Goal: Task Accomplishment & Management: Manage account settings

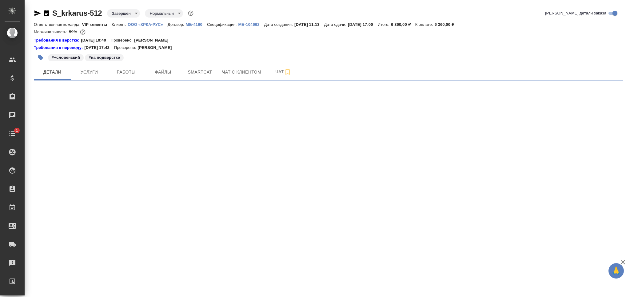
select select "RU"
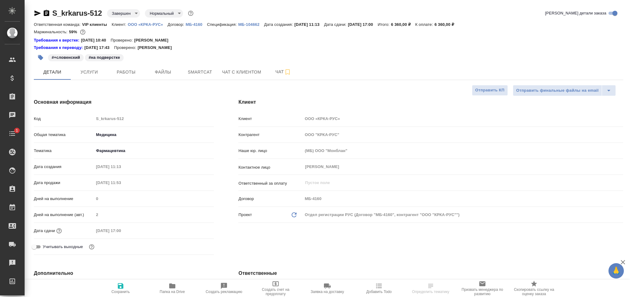
type textarea "x"
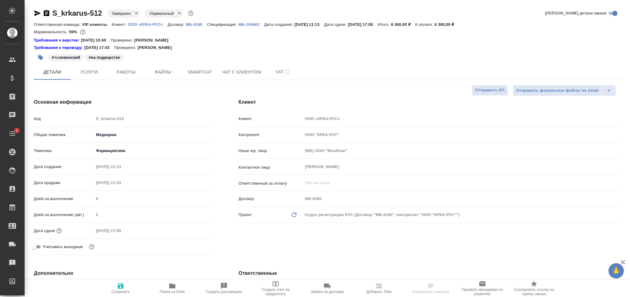
type textarea "x"
type input "[PERSON_NAME]"
type input "Каирова Бэлла"
type textarea "x"
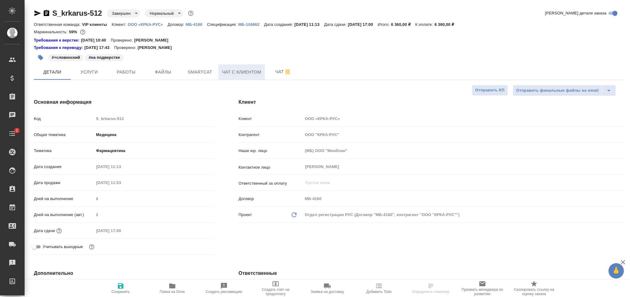
type textarea "x"
click at [274, 72] on span "Чат" at bounding box center [284, 72] width 30 height 8
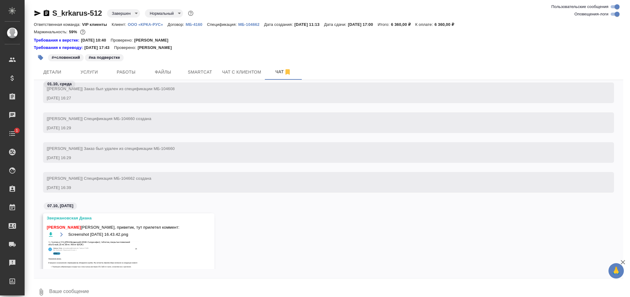
scroll to position [47918, 0]
click at [35, 12] on icon "button" at bounding box center [37, 13] width 6 height 6
click at [50, 234] on icon "button" at bounding box center [51, 234] width 4 height 4
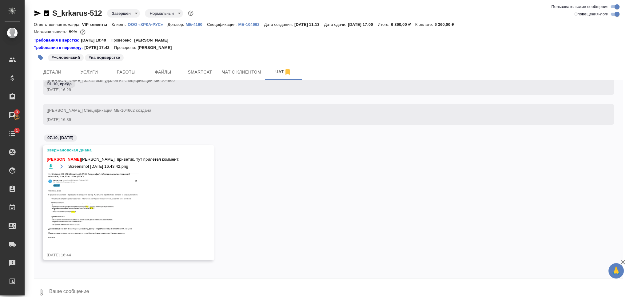
click at [107, 200] on img at bounding box center [93, 207] width 92 height 68
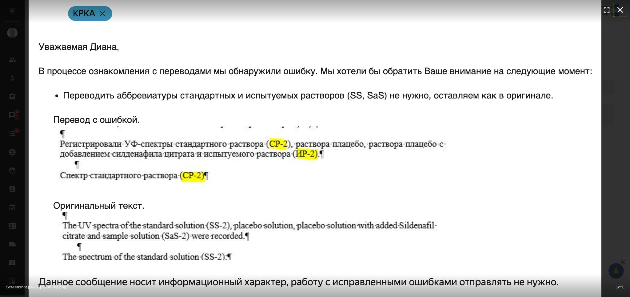
click at [621, 9] on icon "button" at bounding box center [620, 10] width 6 height 6
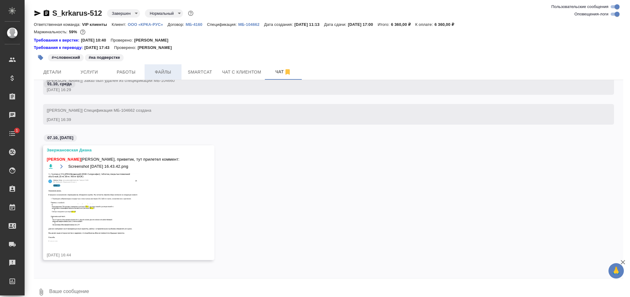
drag, startPoint x: 145, startPoint y: 67, endPoint x: 135, endPoint y: 73, distance: 11.1
click at [145, 67] on button "Файлы" at bounding box center [163, 71] width 37 height 15
click at [132, 74] on span "Работы" at bounding box center [126, 72] width 30 height 8
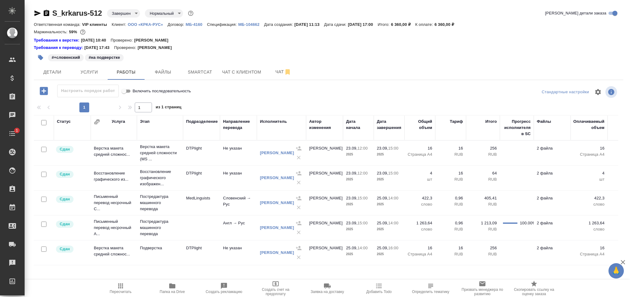
click at [35, 13] on icon "button" at bounding box center [37, 13] width 7 height 7
click at [35, 11] on icon "button" at bounding box center [37, 13] width 6 height 6
click at [122, 288] on icon "button" at bounding box center [120, 285] width 5 height 5
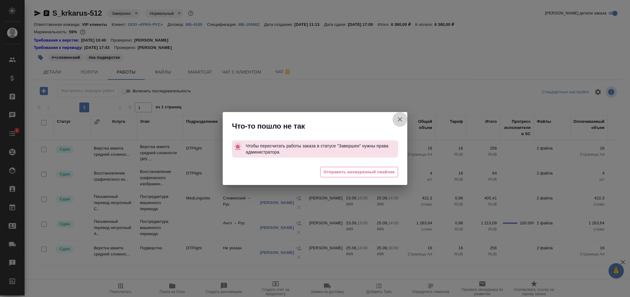
click at [398, 122] on icon "button" at bounding box center [399, 119] width 7 height 7
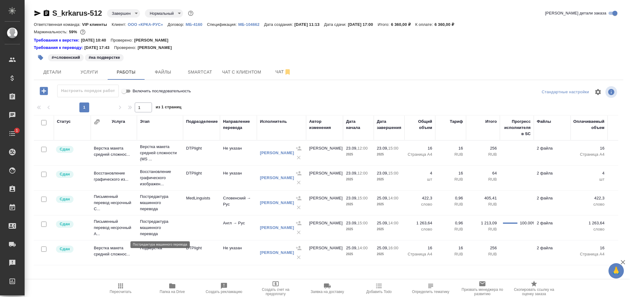
click at [161, 227] on p "Постредактура машинного перевода" at bounding box center [160, 227] width 40 height 18
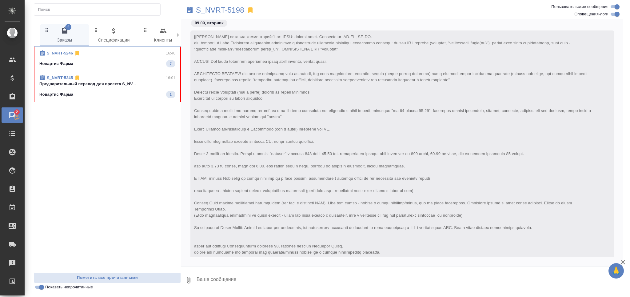
scroll to position [34859, 0]
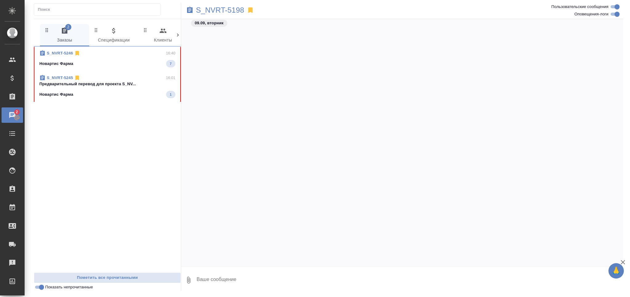
click at [94, 86] on p "Предварительный перевод для проекта S_NV..." at bounding box center [107, 84] width 136 height 6
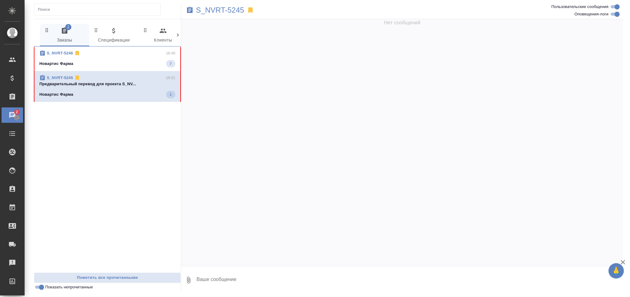
scroll to position [34102, 0]
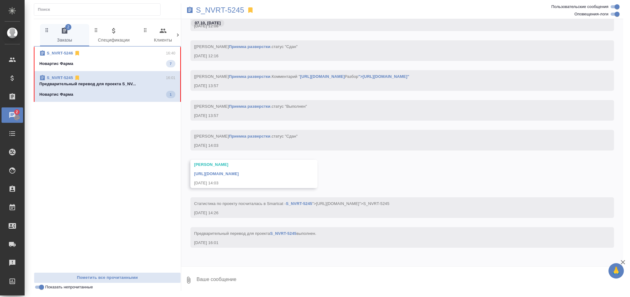
click at [101, 51] on div "S_NVRT-5246 16:40" at bounding box center [107, 53] width 136 height 6
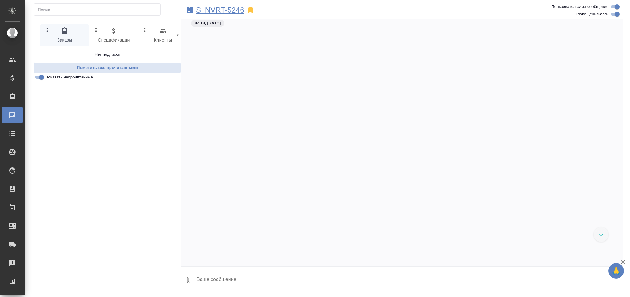
scroll to position [791, 0]
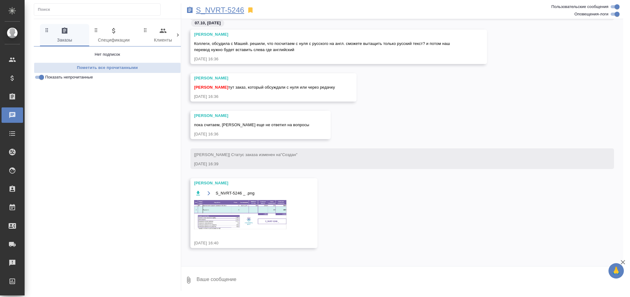
click at [225, 9] on p "S_NVRT-5246" at bounding box center [220, 10] width 48 height 6
click at [234, 202] on img at bounding box center [240, 214] width 92 height 29
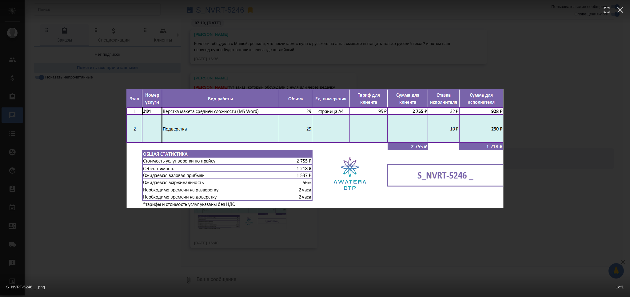
drag, startPoint x: 237, startPoint y: 251, endPoint x: 237, endPoint y: 52, distance: 198.7
click at [236, 245] on div "S_NVRT-5246 _ .png 1 of 1" at bounding box center [315, 148] width 630 height 297
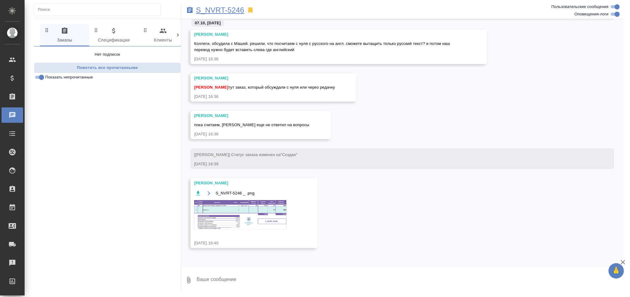
click at [228, 11] on p "S_NVRT-5246" at bounding box center [220, 10] width 48 height 6
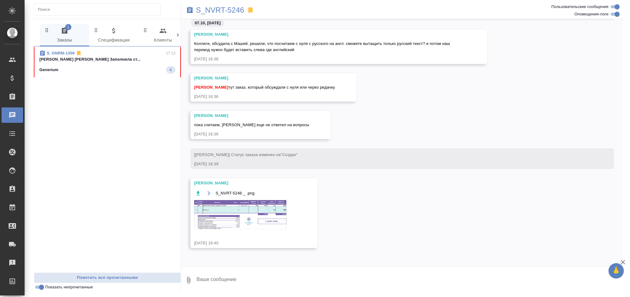
click at [217, 280] on textarea at bounding box center [409, 279] width 427 height 21
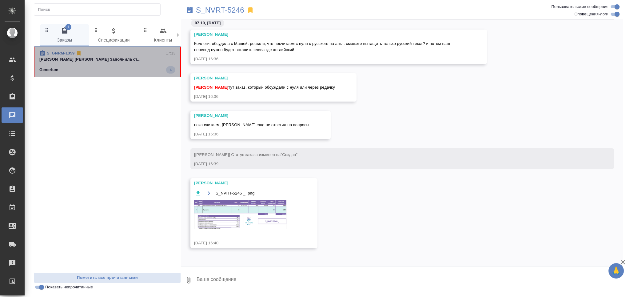
click at [95, 71] on div "Generium 6" at bounding box center [107, 69] width 136 height 7
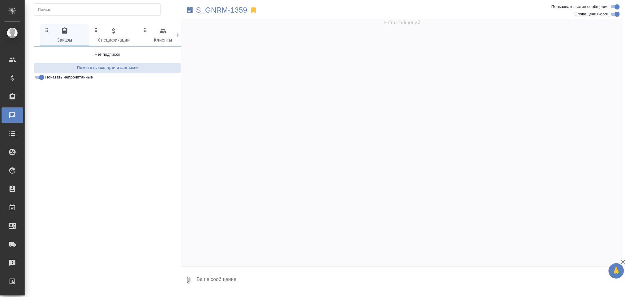
scroll to position [187216, 0]
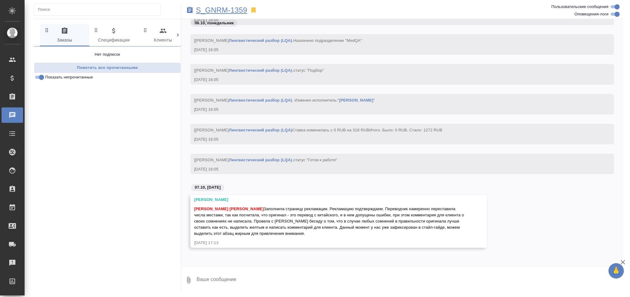
click at [242, 11] on p "S_GNRM-1359" at bounding box center [221, 10] width 51 height 6
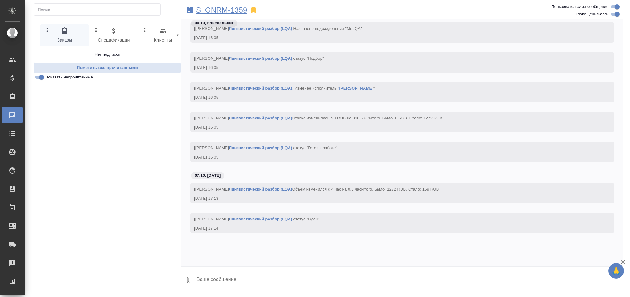
scroll to position [187309, 0]
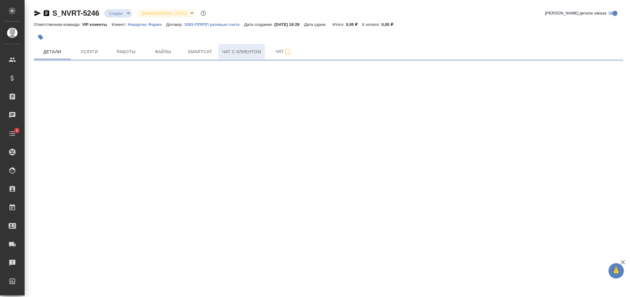
select select "RU"
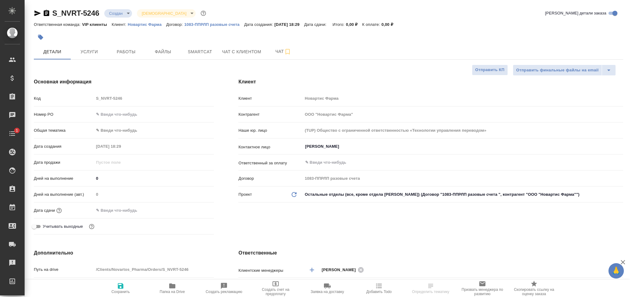
type textarea "x"
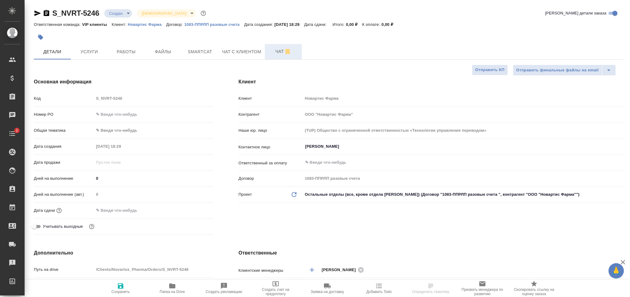
type textarea "x"
click at [273, 55] on span "Чат" at bounding box center [284, 52] width 30 height 8
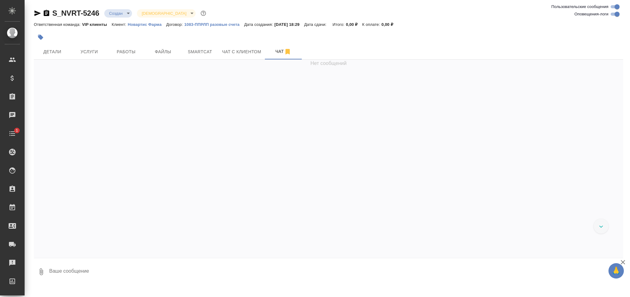
scroll to position [1112, 0]
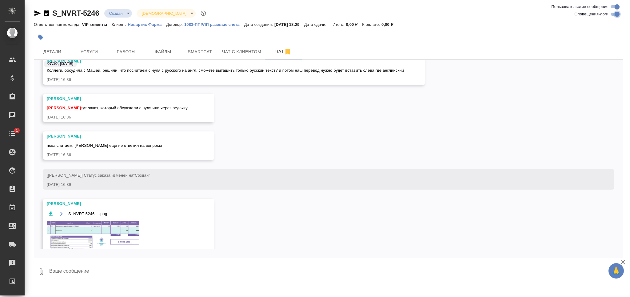
click at [618, 15] on input "Оповещения-логи" at bounding box center [617, 13] width 22 height 7
checkbox input "false"
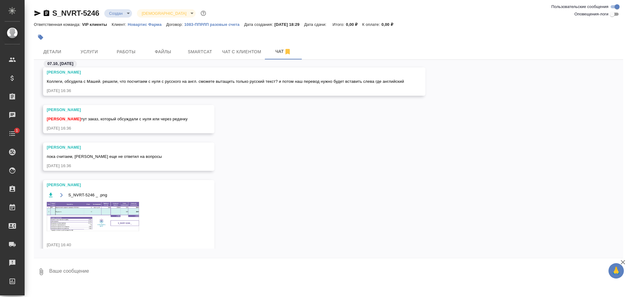
scroll to position [0, 0]
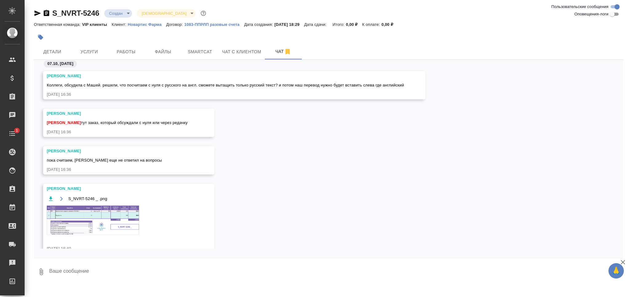
click at [107, 213] on img at bounding box center [93, 219] width 92 height 29
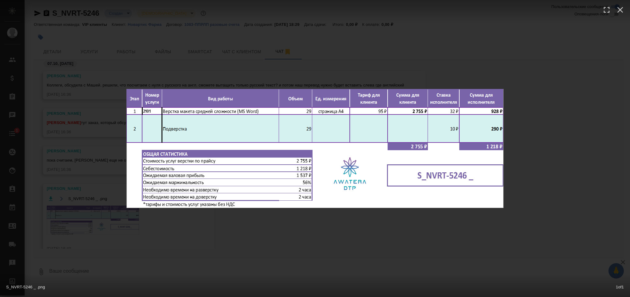
click at [122, 224] on div "S_NVRT-5246 _ .png 1 of 1" at bounding box center [315, 148] width 630 height 297
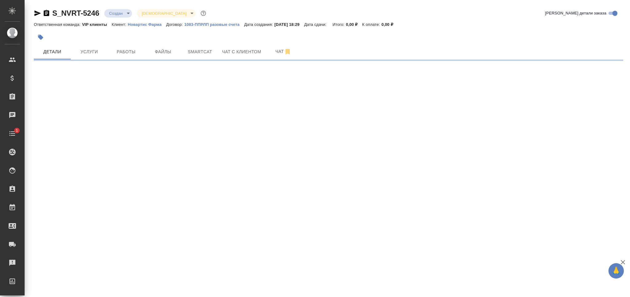
select select "RU"
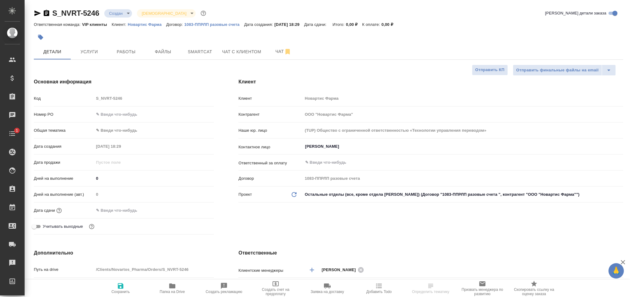
type textarea "x"
click at [166, 290] on span "Папка на Drive" at bounding box center [172, 291] width 25 height 4
type textarea "x"
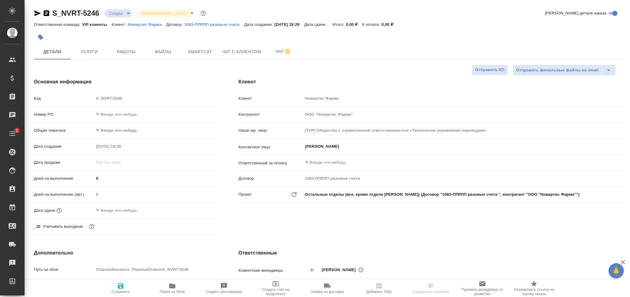
type textarea "x"
select select "RU"
type textarea "x"
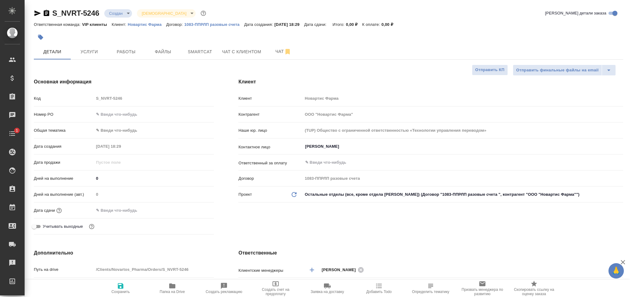
type textarea "x"
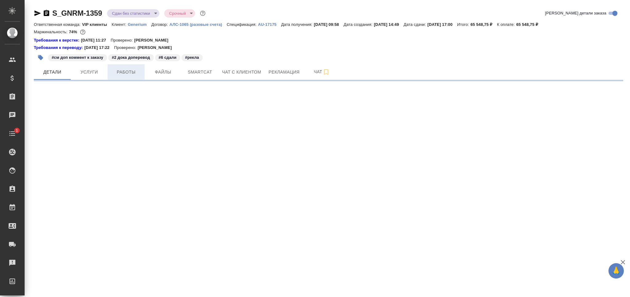
select select "RU"
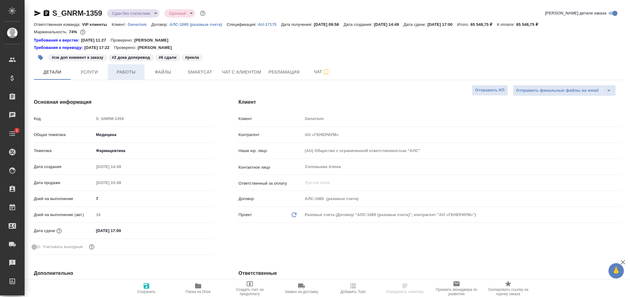
type textarea "x"
click at [120, 73] on span "Работы" at bounding box center [126, 72] width 30 height 8
type textarea "x"
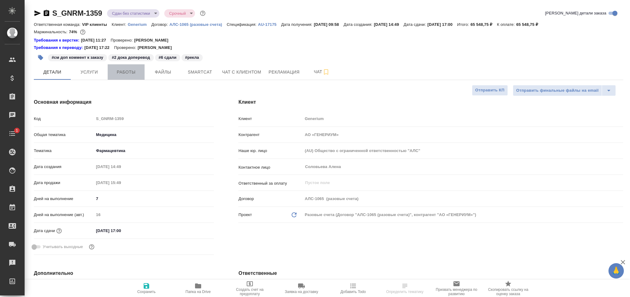
type textarea "x"
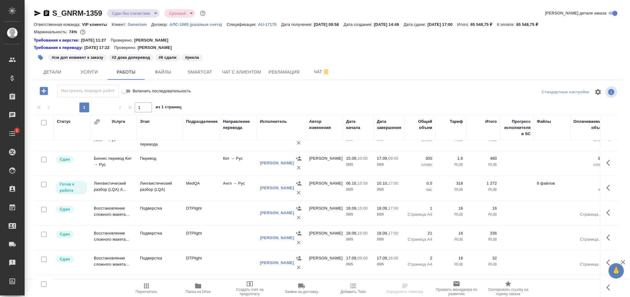
scroll to position [313, 0]
click at [606, 187] on icon "button" at bounding box center [609, 188] width 7 height 7
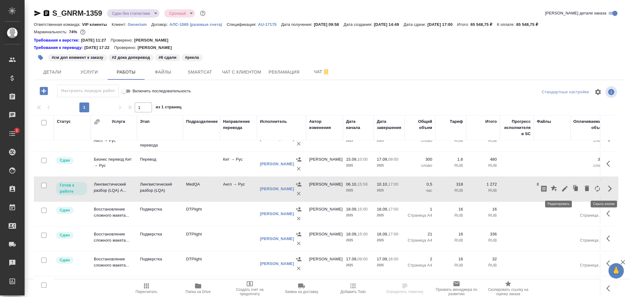
click at [561, 189] on icon "button" at bounding box center [564, 188] width 7 height 7
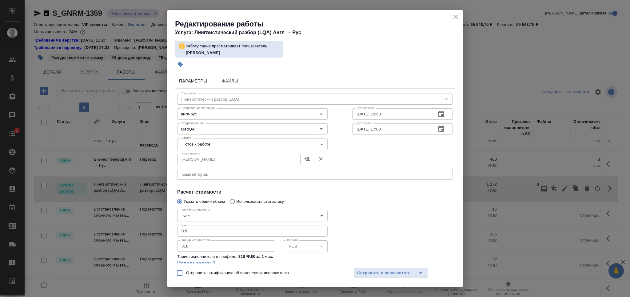
click at [201, 142] on body "🙏 .cls-1 fill:#fff; AWATERA Grabko Mariya Клиенты Спецификации Заказы 0 Чаты 1 …" at bounding box center [315, 148] width 630 height 297
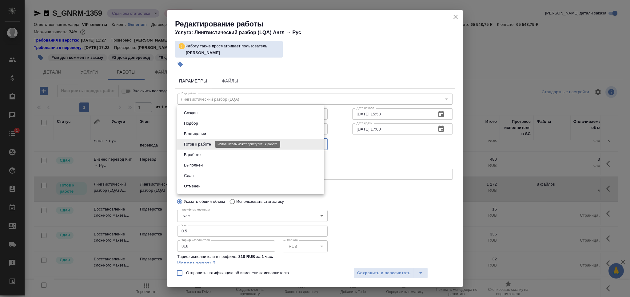
click at [201, 144] on button "Готов к работе" at bounding box center [197, 144] width 31 height 7
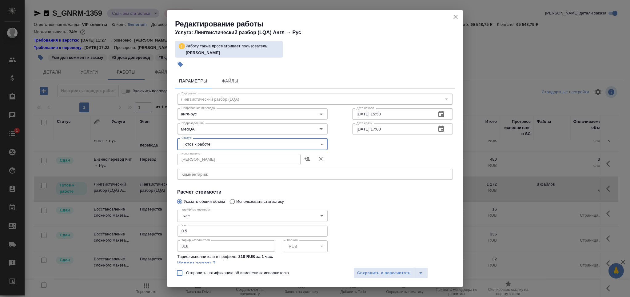
drag, startPoint x: 453, startPoint y: 13, endPoint x: 240, endPoint y: 43, distance: 215.2
click at [454, 13] on icon "close" at bounding box center [455, 16] width 7 height 7
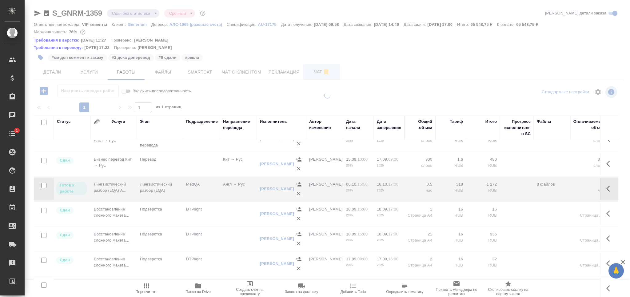
click at [313, 71] on span "Чат" at bounding box center [322, 72] width 30 height 8
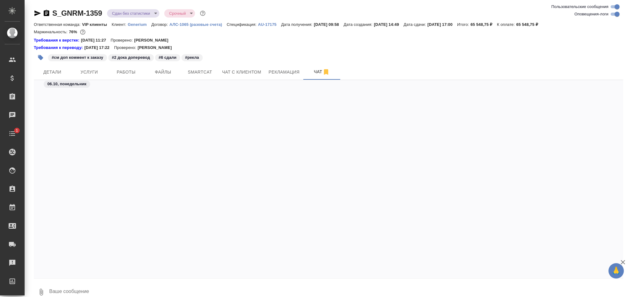
scroll to position [103212, 0]
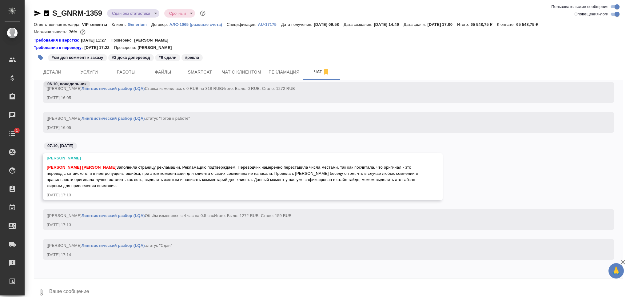
click at [93, 288] on textarea at bounding box center [336, 291] width 575 height 21
type textarea "Лена, спасибо!"
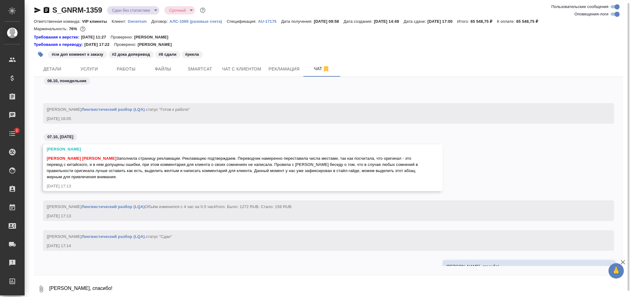
scroll to position [103242, 0]
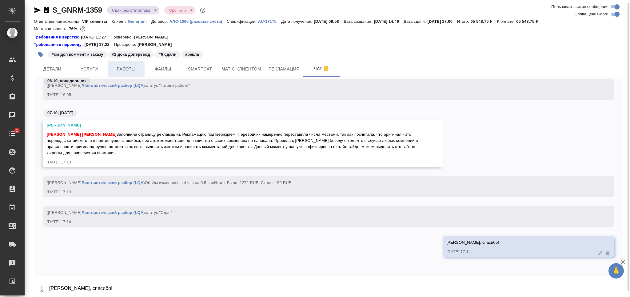
click at [133, 66] on span "Работы" at bounding box center [126, 69] width 30 height 8
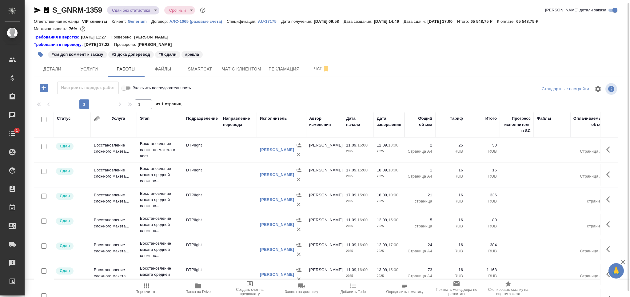
click at [136, 12] on body "🙏 .cls-1 fill:#fff; AWATERA Grabko Mariya Клиенты Спецификации Заказы 0 Чаты 1 …" at bounding box center [315, 148] width 630 height 297
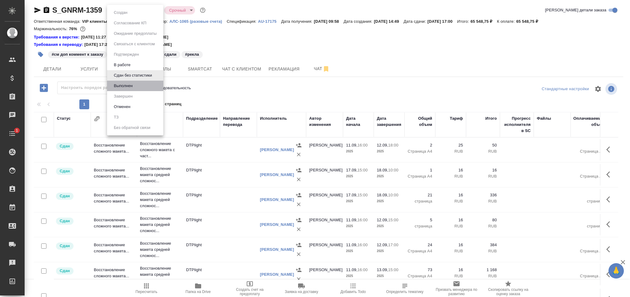
click at [137, 88] on li "Выполнен" at bounding box center [135, 86] width 56 height 10
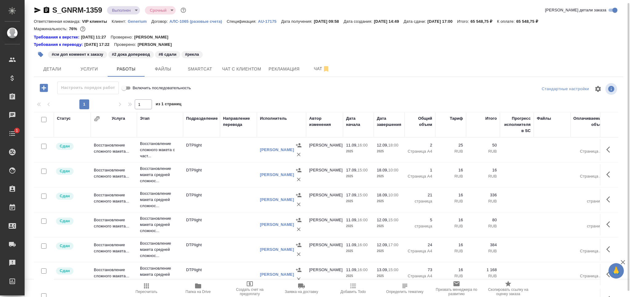
click at [129, 9] on body "🙏 .cls-1 fill:#fff; AWATERA Grabko Mariya Клиенты Спецификации Заказы 0 Чаты 1 …" at bounding box center [315, 148] width 630 height 297
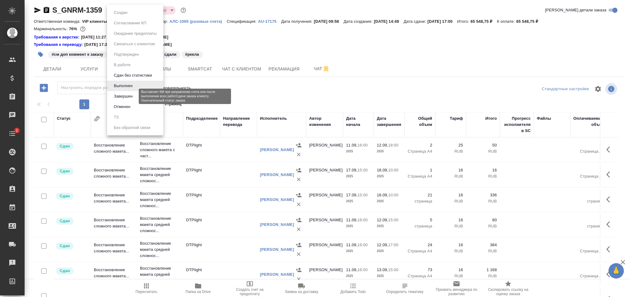
click at [128, 94] on button "Завершен" at bounding box center [123, 96] width 22 height 7
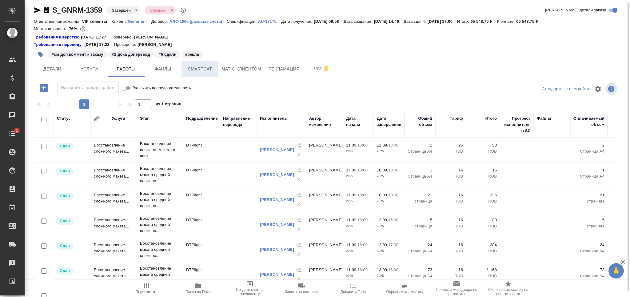
click at [208, 71] on span "Smartcat" at bounding box center [200, 69] width 30 height 8
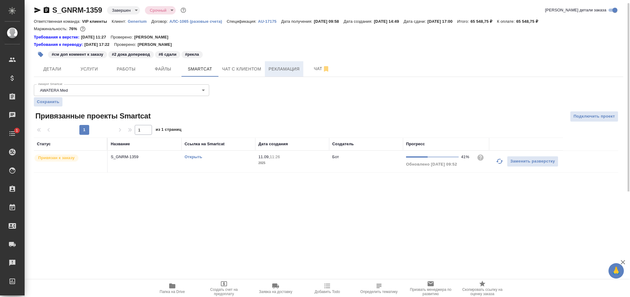
click at [291, 70] on span "Рекламация" at bounding box center [284, 69] width 31 height 8
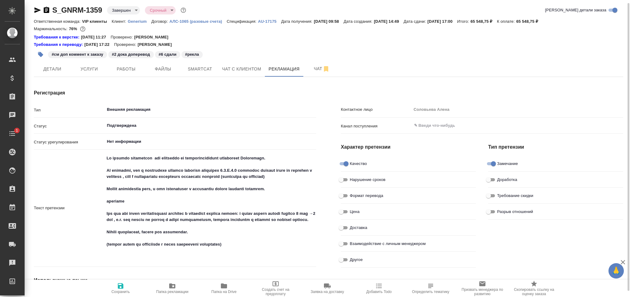
type textarea "x"
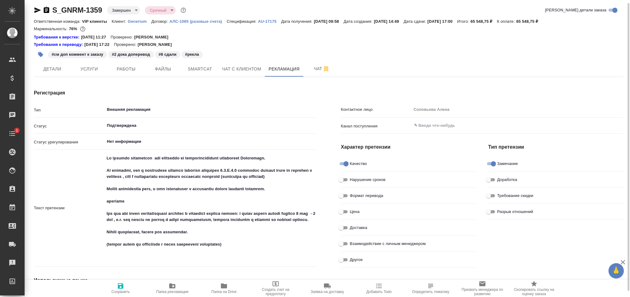
type input "[PERSON_NAME]"
type textarea "x"
type input "Соловьева Елена"
type input "[PERSON_NAME]"
type textarea "x"
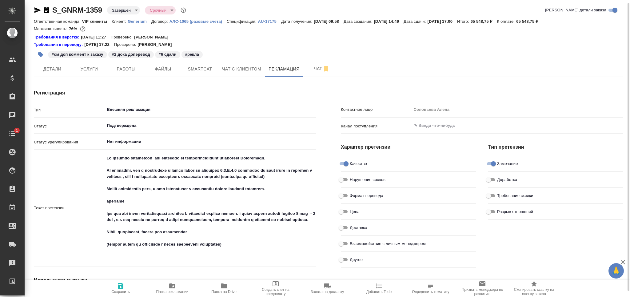
type textarea "x"
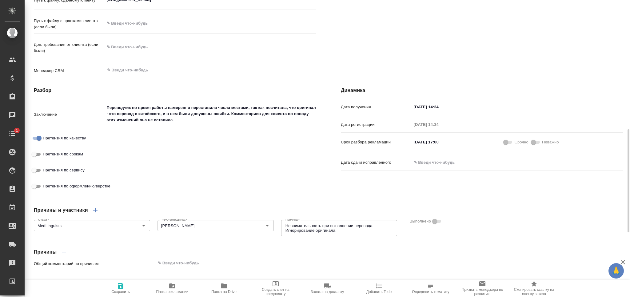
scroll to position [558, 0]
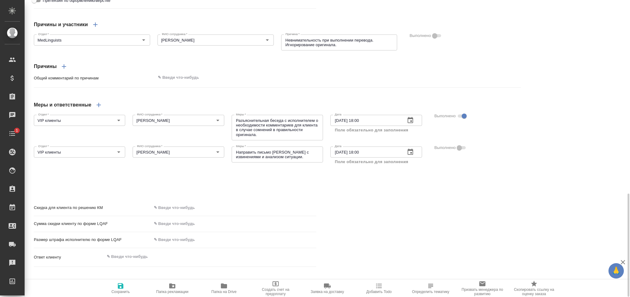
click at [221, 288] on icon "button" at bounding box center [224, 285] width 6 height 5
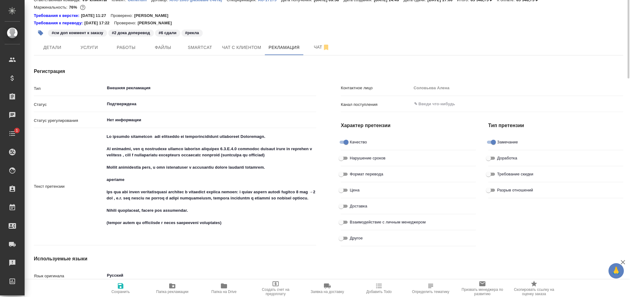
scroll to position [0, 0]
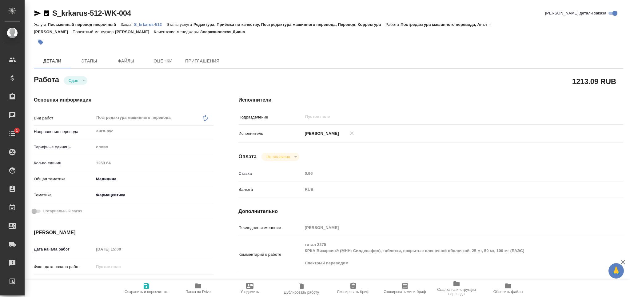
click at [38, 14] on icon "button" at bounding box center [37, 13] width 6 height 6
type textarea "x"
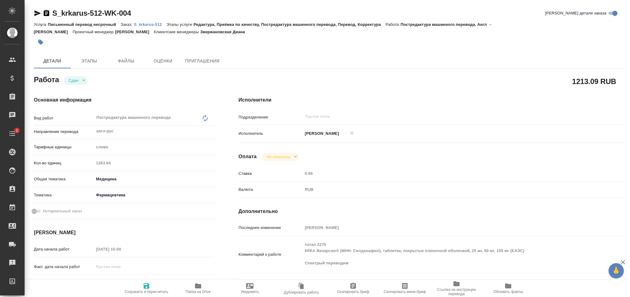
type textarea "x"
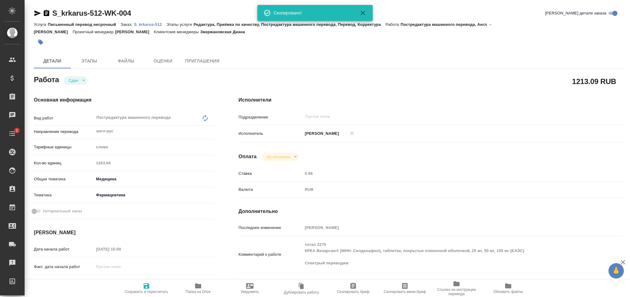
type textarea "x"
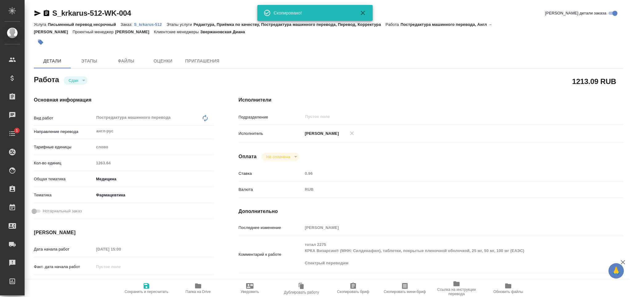
type textarea "x"
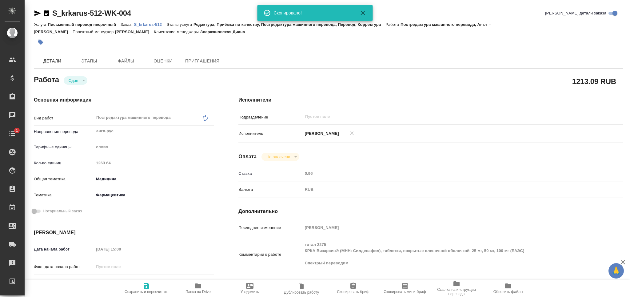
type textarea "x"
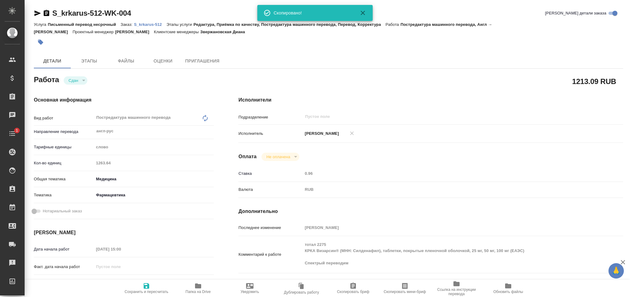
type textarea "x"
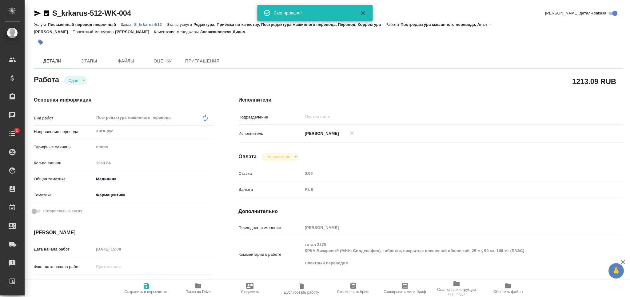
type textarea "x"
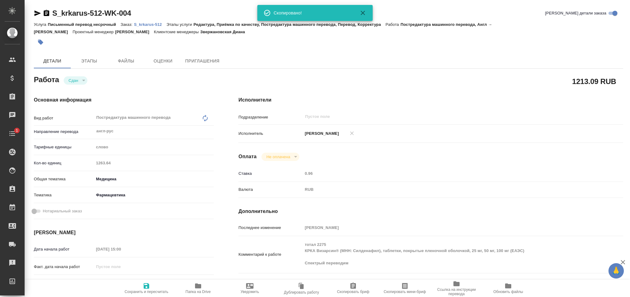
type textarea "x"
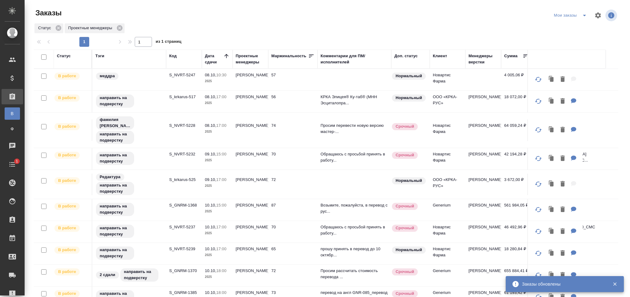
scroll to position [33, 0]
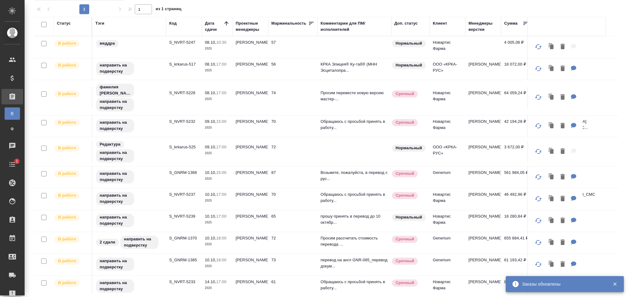
click at [186, 42] on p "S_NVRT-5247" at bounding box center [184, 42] width 30 height 6
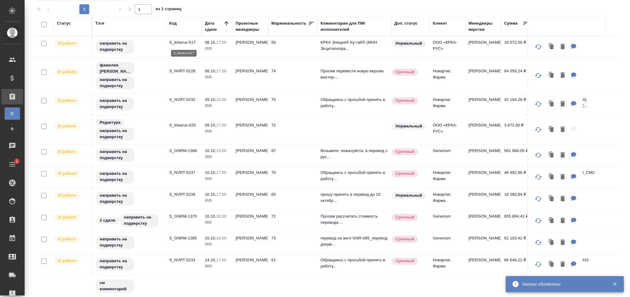
click at [181, 43] on p "S_krkarus-517" at bounding box center [184, 42] width 30 height 6
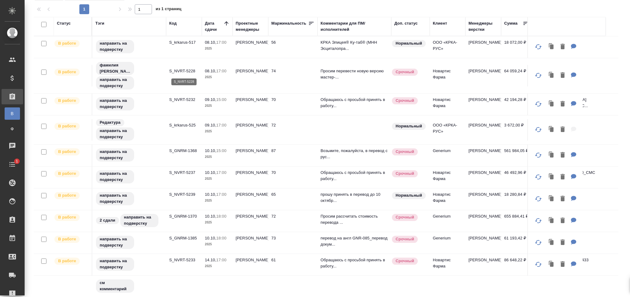
click at [178, 70] on p "S_NVRT-5228" at bounding box center [184, 71] width 30 height 6
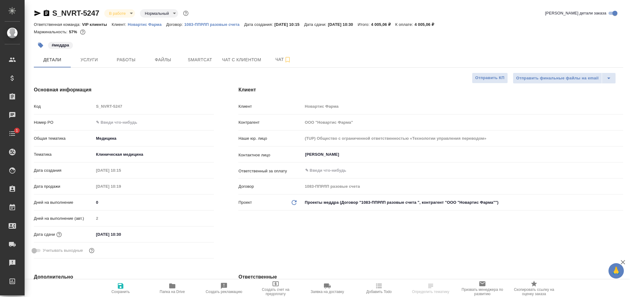
select select "RU"
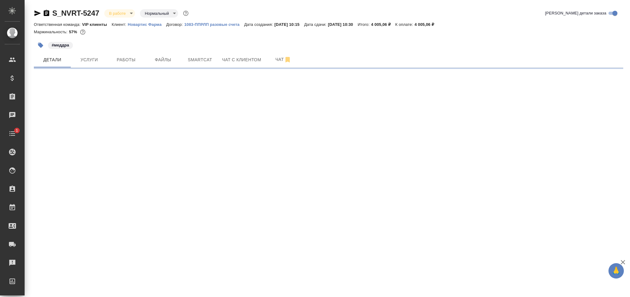
select select "RU"
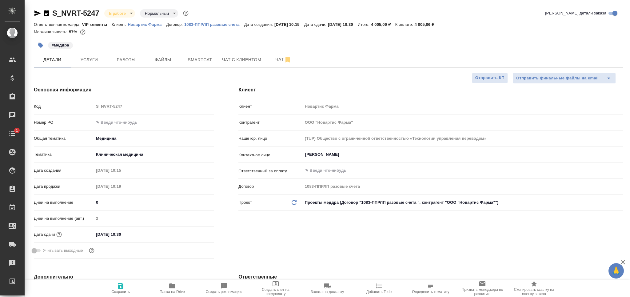
type textarea "x"
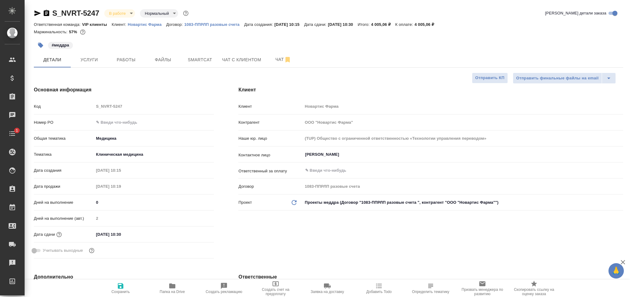
type textarea "x"
click at [196, 58] on span "Smartcat" at bounding box center [200, 60] width 30 height 8
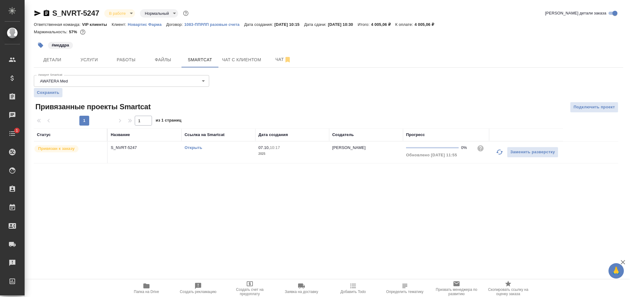
click at [193, 149] on link "Открыть" at bounding box center [194, 147] width 18 height 5
click at [135, 62] on span "Работы" at bounding box center [126, 60] width 30 height 8
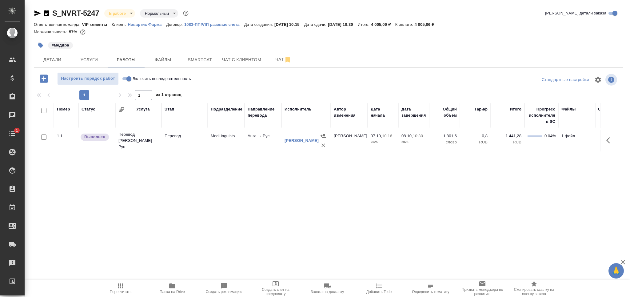
click at [193, 139] on td "Перевод" at bounding box center [184, 141] width 46 height 22
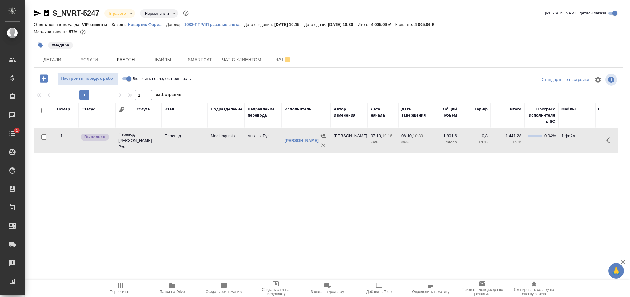
click at [117, 281] on button "Пересчитать" at bounding box center [121, 288] width 52 height 17
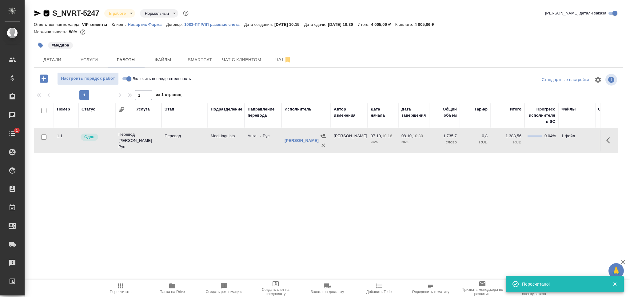
click at [47, 12] on icon "button" at bounding box center [47, 13] width 6 height 6
click at [118, 11] on body "🙏 .cls-1 fill:#fff; AWATERA Grabko [PERSON_NAME] Спецификации Заказы 0 Чаты 1 T…" at bounding box center [315, 148] width 630 height 297
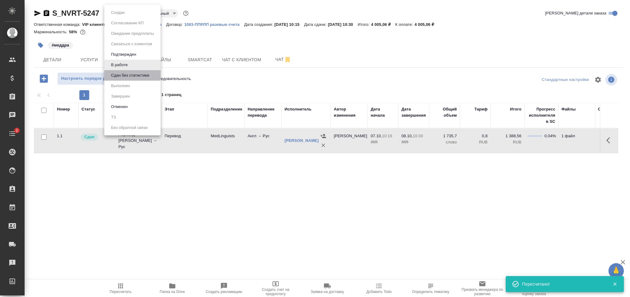
click at [131, 71] on li "Сдан без статистики" at bounding box center [132, 75] width 56 height 10
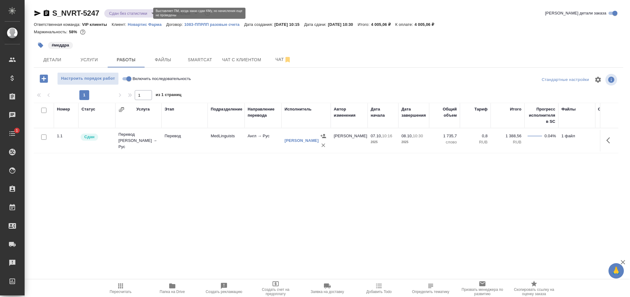
click at [129, 14] on body "🙏 .cls-1 fill:#fff; AWATERA Grabko [PERSON_NAME] Спецификации Заказы 0 Чаты 1 T…" at bounding box center [315, 148] width 630 height 297
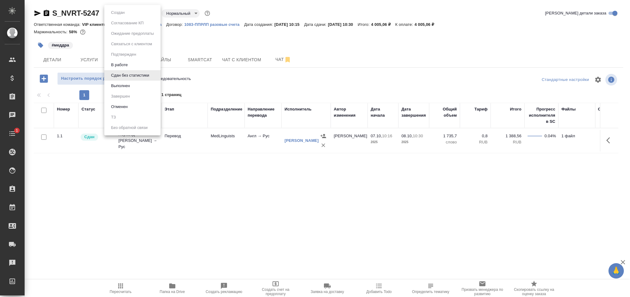
click at [137, 85] on li "Выполнен" at bounding box center [132, 86] width 56 height 10
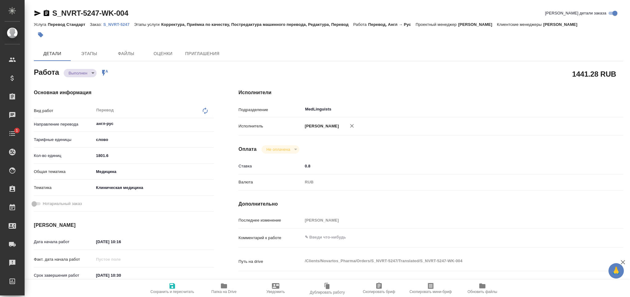
type textarea "x"
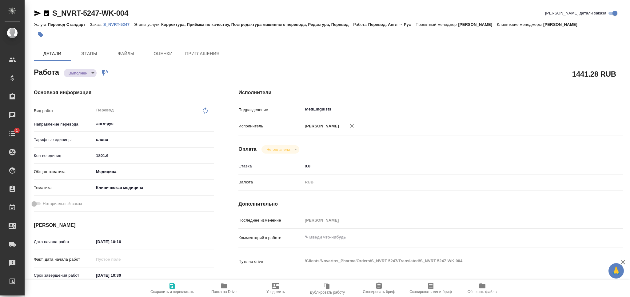
type textarea "x"
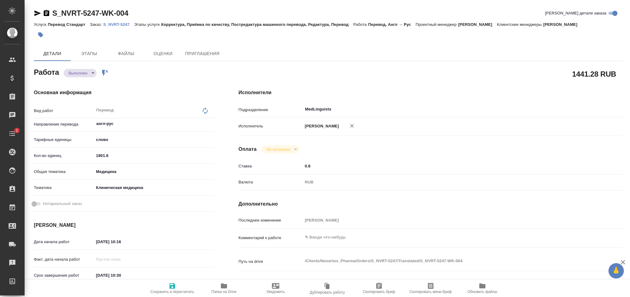
type textarea "x"
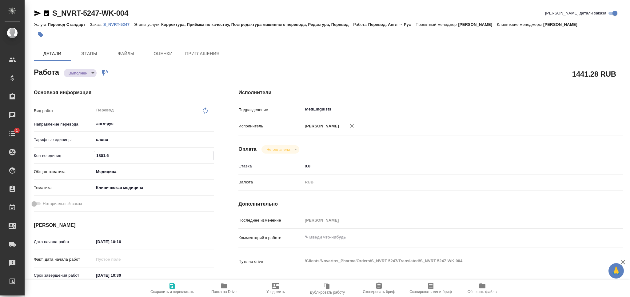
type textarea "x"
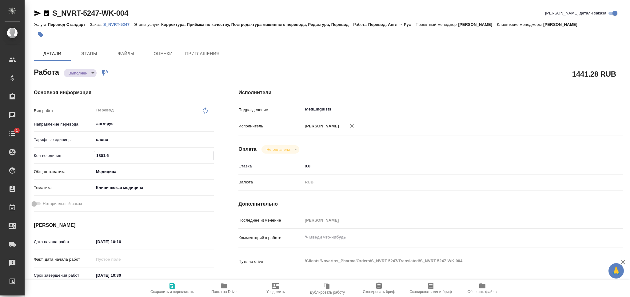
drag, startPoint x: 91, startPoint y: 157, endPoint x: 87, endPoint y: 157, distance: 3.7
click at [87, 157] on div "Кол-во единиц 1801.6" at bounding box center [124, 155] width 180 height 11
paste input "735.7"
type textarea "x"
type input "1735.7"
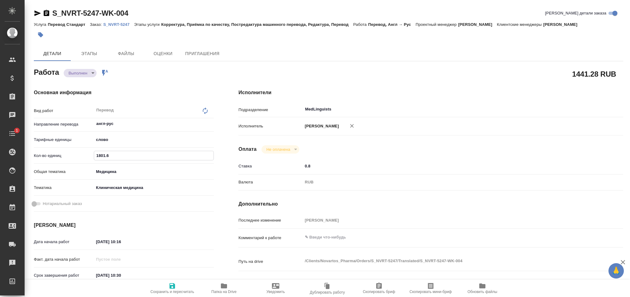
type textarea "x"
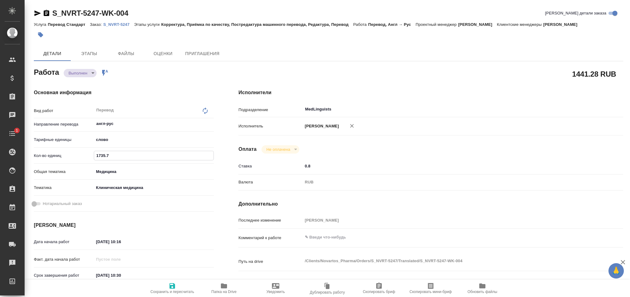
type textarea "x"
type input "1735.7"
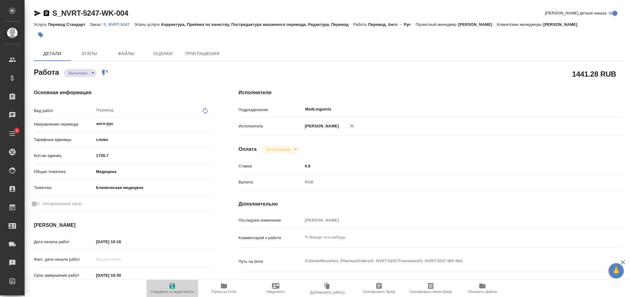
click at [176, 285] on icon "button" at bounding box center [172, 285] width 7 height 7
type textarea "x"
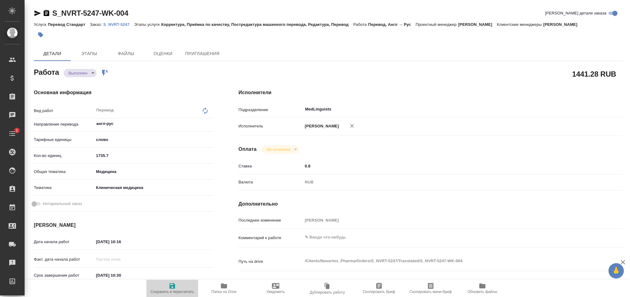
type textarea "x"
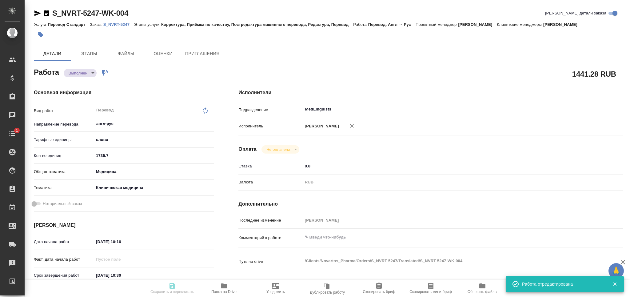
type input "completed"
type textarea "Перевод"
type textarea "x"
type input "англ-рус"
type input "5a8b1489cc6b4906c91bfd90"
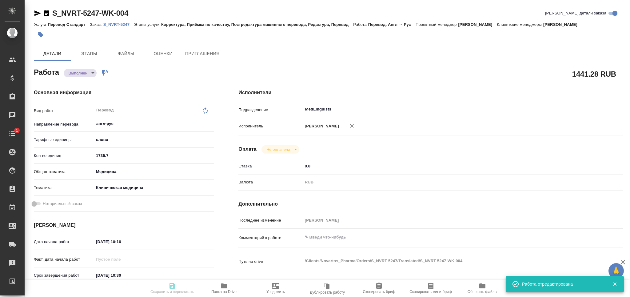
type input "1735.7"
type input "med"
type input "6012b22f65f4b37c408fd6e5"
type input "07.10.2025 10:16"
type input "08.10.2025 10:30"
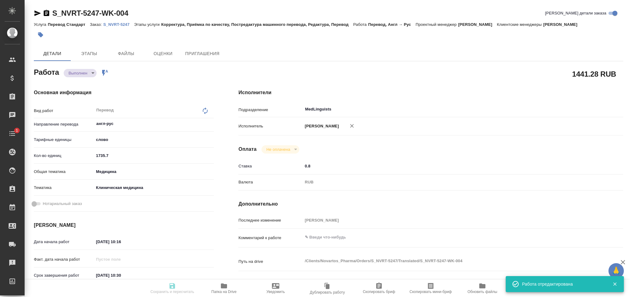
type input "07.10.2025 17:30"
type input "08.10.2025 10:30"
type input "MedLinguists"
type input "notPayed"
type input "0.8"
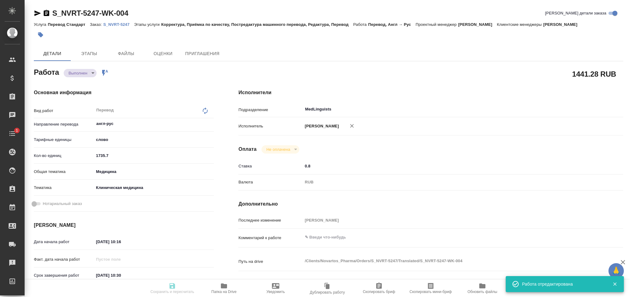
type input "RUB"
type input "[PERSON_NAME]"
type textarea "x"
type textarea "/Clients/Novartos_Pharma/Orders/S_NVRT-5247/Translated/S_NVRT-5247-WK-004"
type textarea "x"
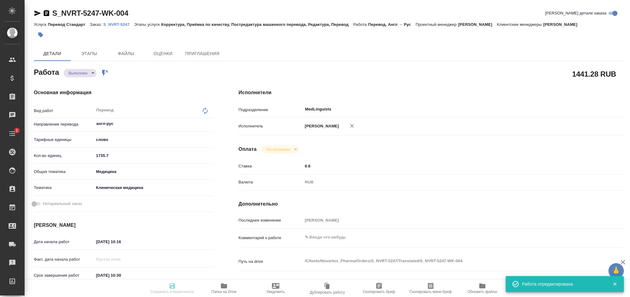
type input "S_NVRT-5247"
type input "Перевод Стандарт"
type input "Корректура, Приёмка по качеству, Постредактура машинного перевода, Редактура, П…"
type input "Сайдашева Диляра"
type input "/Clients/Novartos_Pharma/Orders/S_NVRT-5247"
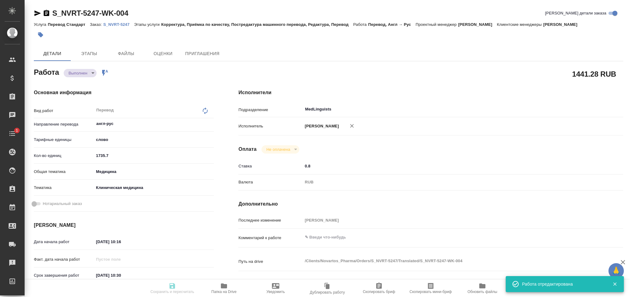
type textarea "x"
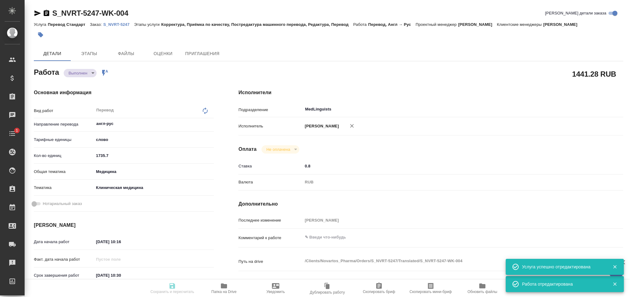
type textarea "x"
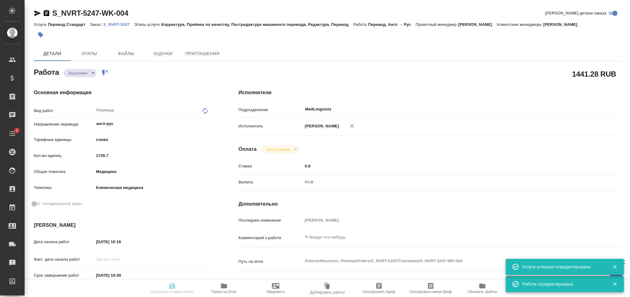
type textarea "x"
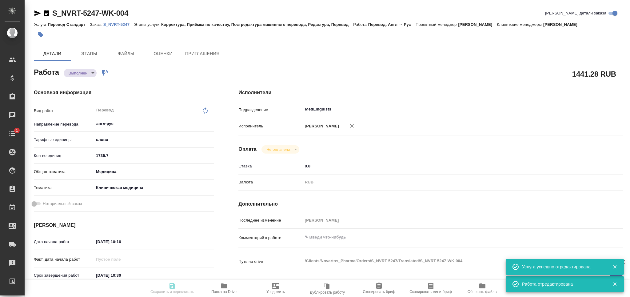
type textarea "x"
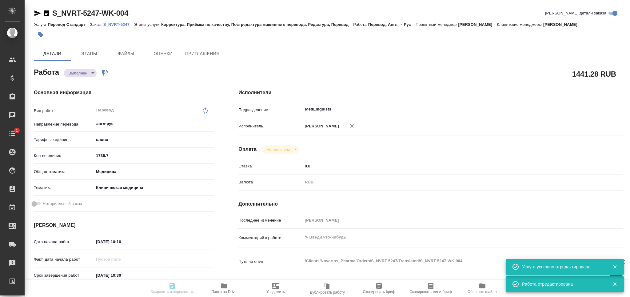
type textarea "x"
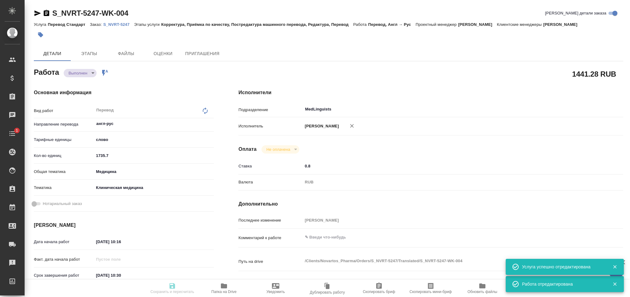
click at [83, 70] on body "🙏 .cls-1 fill:#fff; AWATERA Grabko Mariya Клиенты Спецификации Заказы Чаты 1 To…" at bounding box center [315, 148] width 630 height 297
type textarea "x"
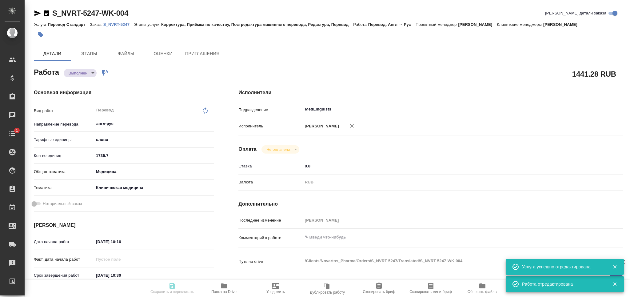
type textarea "x"
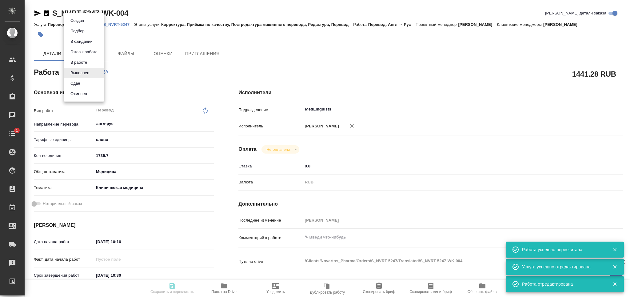
click at [82, 84] on li "Сдан" at bounding box center [84, 83] width 41 height 10
type textarea "Перевод"
type textarea "x"
type input "англ-рус"
type input "5a8b1489cc6b4906c91bfd90"
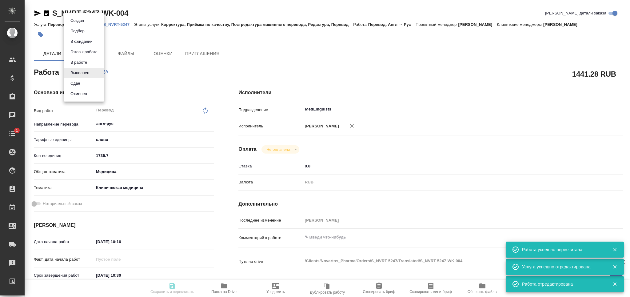
type input "1735.7"
type input "med"
type input "6012b22f65f4b37c408fd6e5"
type input "07.10.2025 10:16"
type input "08.10.2025 10:30"
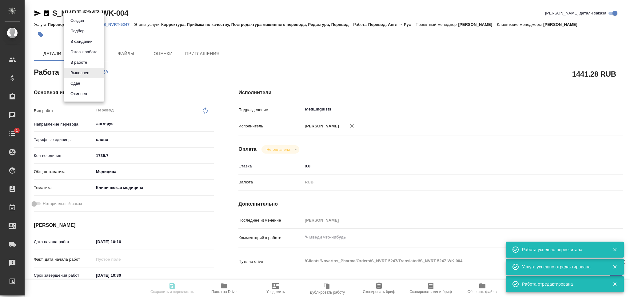
type input "07.10.2025 17:30"
type input "08.10.2025 10:30"
type input "MedLinguists"
type input "notPayed"
type input "0.8"
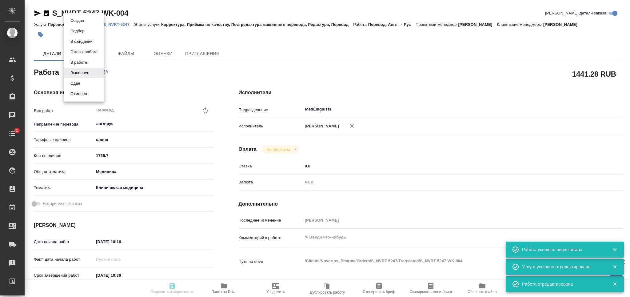
type input "RUB"
type input "[PERSON_NAME]"
type textarea "x"
type textarea "/Clients/Novartos_Pharma/Orders/S_NVRT-5247/Translated/S_NVRT-5247-WK-004"
type textarea "x"
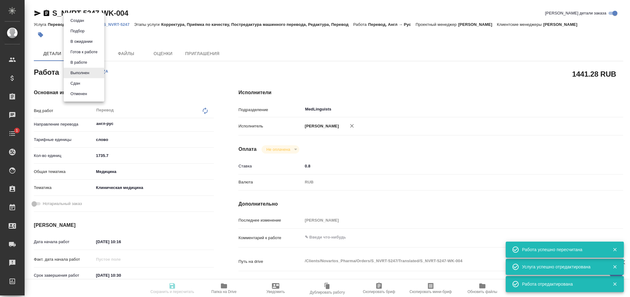
type input "S_NVRT-5247"
type input "Перевод Стандарт"
type input "Корректура, Приёмка по качеству, Постредактура машинного перевода, Редактура, П…"
type input "[PERSON_NAME]"
type input "/Clients/Novartos_Pharma/Orders/S_NVRT-5247"
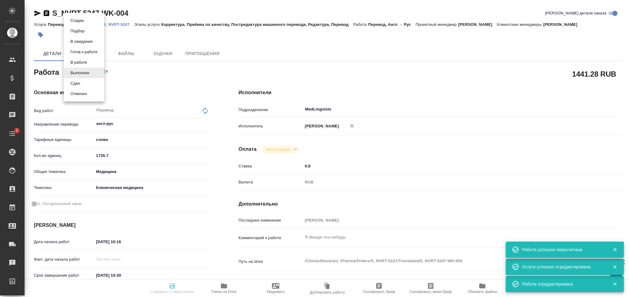
type textarea "x"
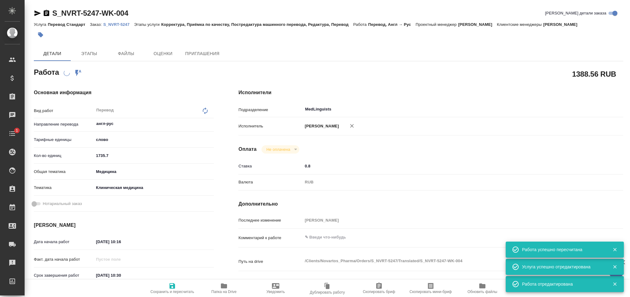
type textarea "x"
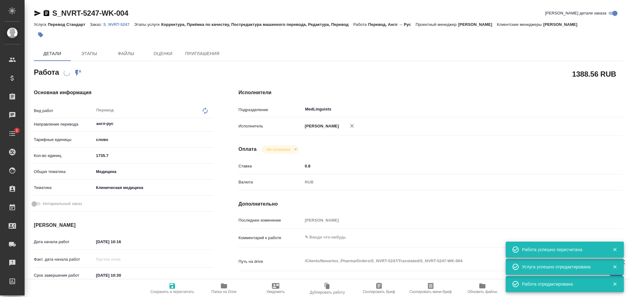
type textarea "x"
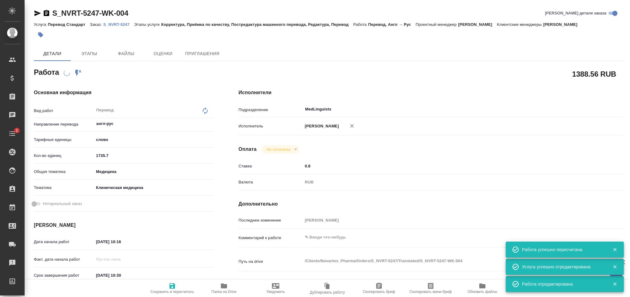
type textarea "x"
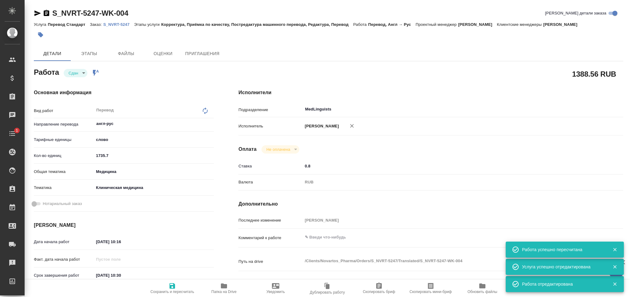
type textarea "x"
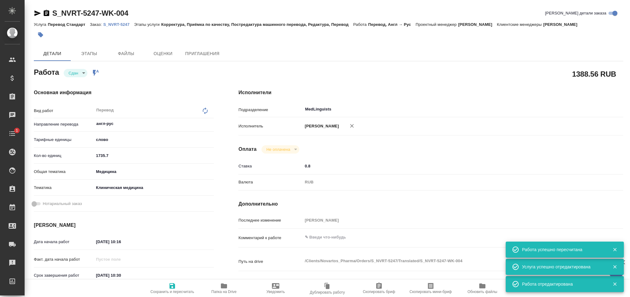
type textarea "x"
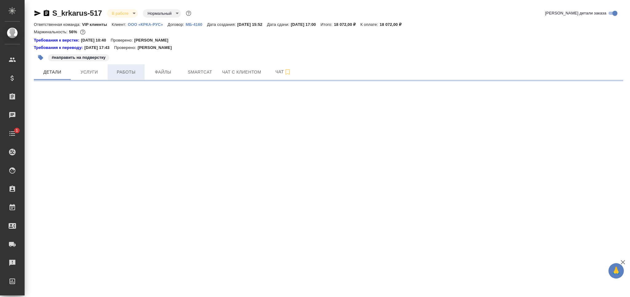
select select "RU"
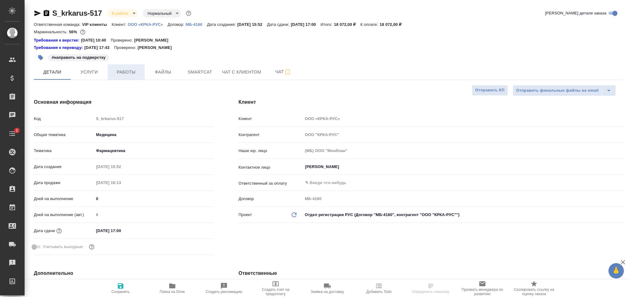
click at [126, 72] on span "Работы" at bounding box center [126, 72] width 30 height 8
type textarea "x"
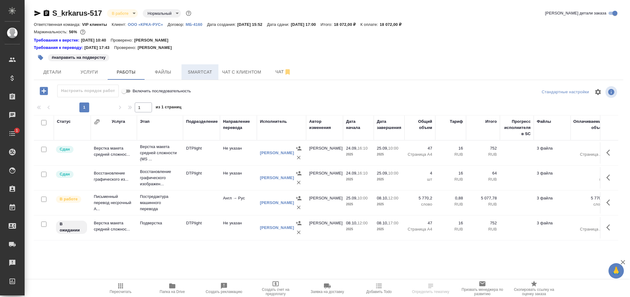
click at [199, 65] on button "Smartcat" at bounding box center [199, 71] width 37 height 15
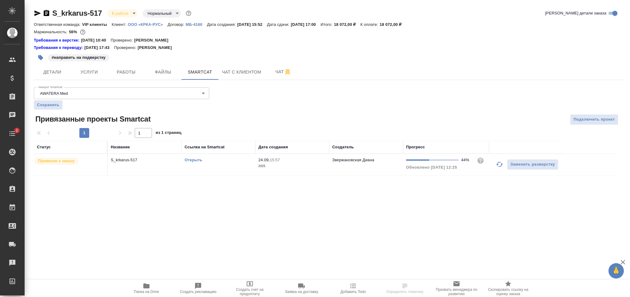
click at [498, 165] on icon "button" at bounding box center [499, 164] width 7 height 7
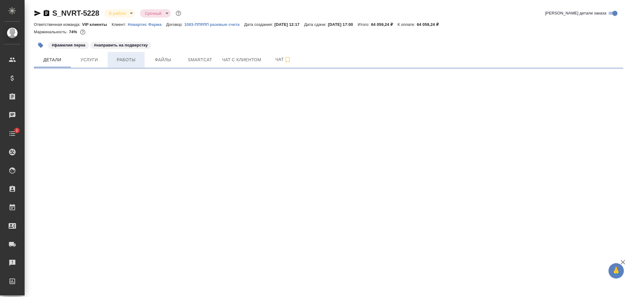
click at [133, 62] on span "Работы" at bounding box center [126, 60] width 30 height 8
select select "RU"
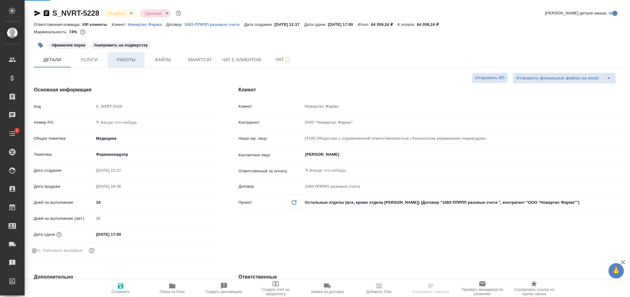
type textarea "x"
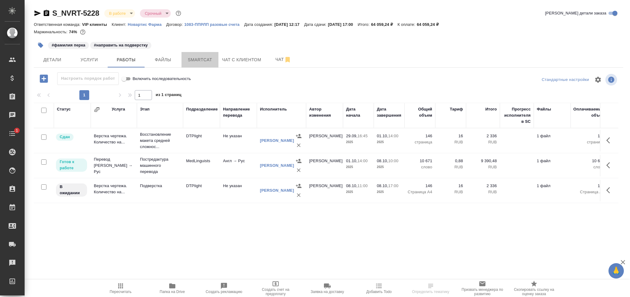
click at [199, 58] on span "Smartcat" at bounding box center [200, 60] width 30 height 8
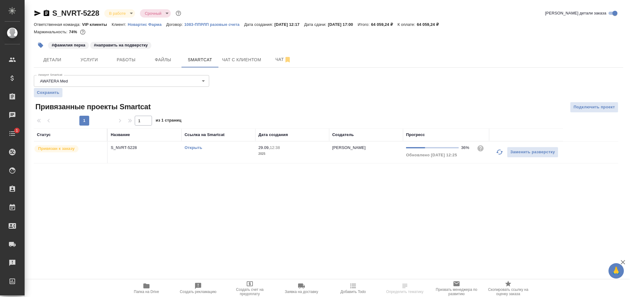
click at [501, 154] on icon "button" at bounding box center [499, 151] width 7 height 7
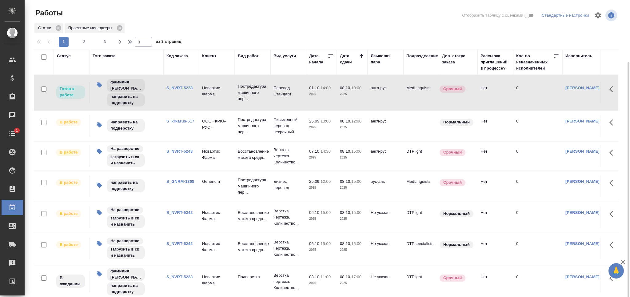
scroll to position [33, 0]
